Goal: Task Accomplishment & Management: Complete application form

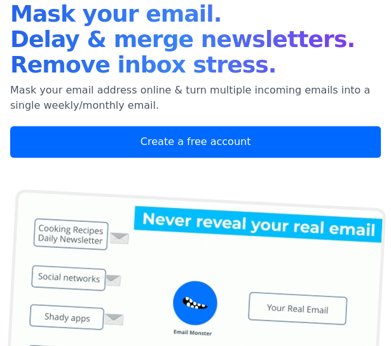
scroll to position [91, 0]
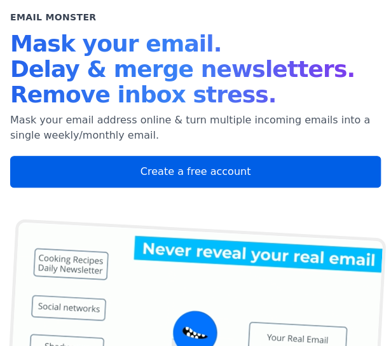
click at [148, 184] on link "Create a free account" at bounding box center [195, 172] width 371 height 32
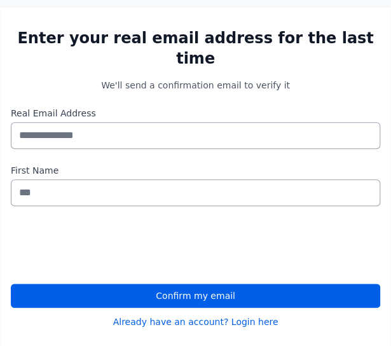
scroll to position [111, 0]
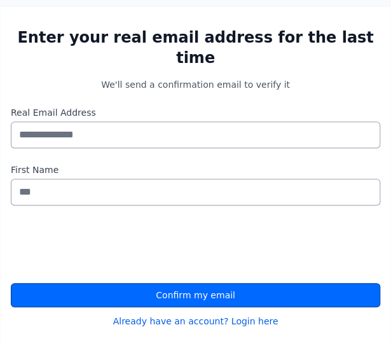
click at [139, 283] on button "Confirm my email" at bounding box center [196, 295] width 370 height 24
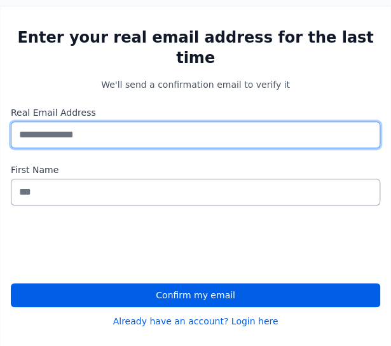
click at [148, 122] on input "Real Email Address" at bounding box center [196, 135] width 370 height 27
click at [284, 125] on input "******" at bounding box center [196, 135] width 370 height 27
type input "*"
